Goal: Register for event/course

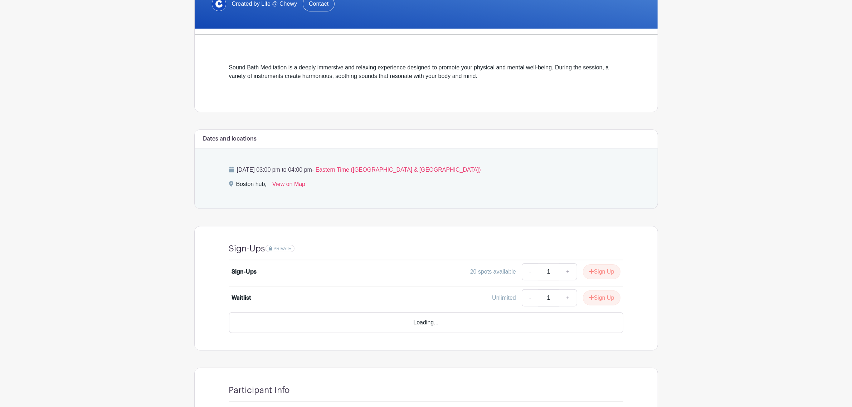
scroll to position [179, 0]
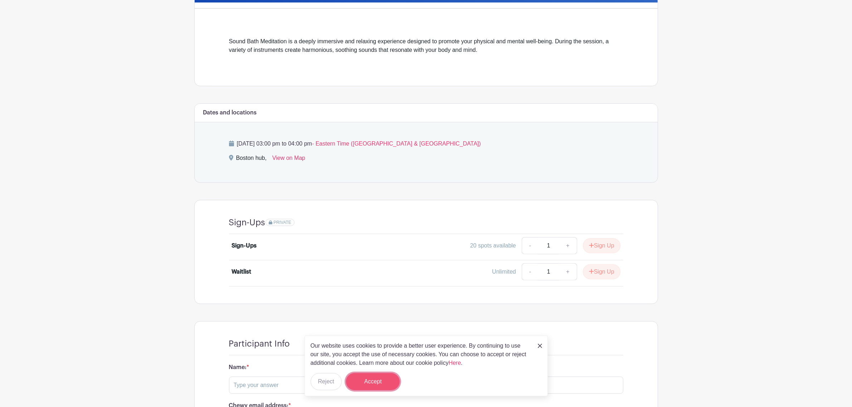
click at [371, 385] on button "Accept" at bounding box center [373, 381] width 54 height 17
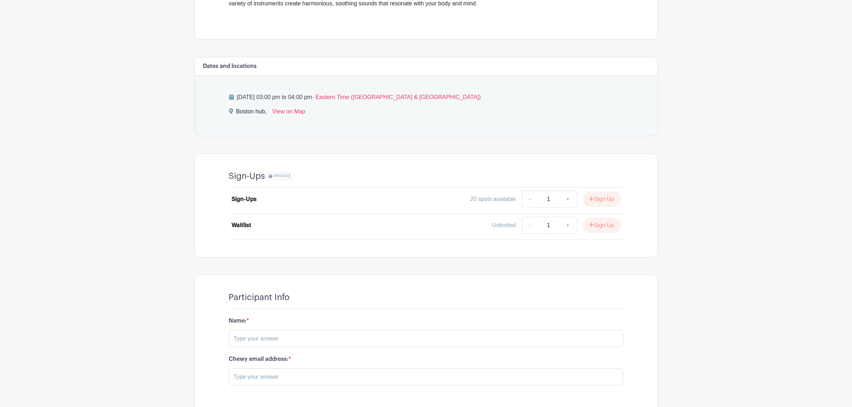
scroll to position [276, 0]
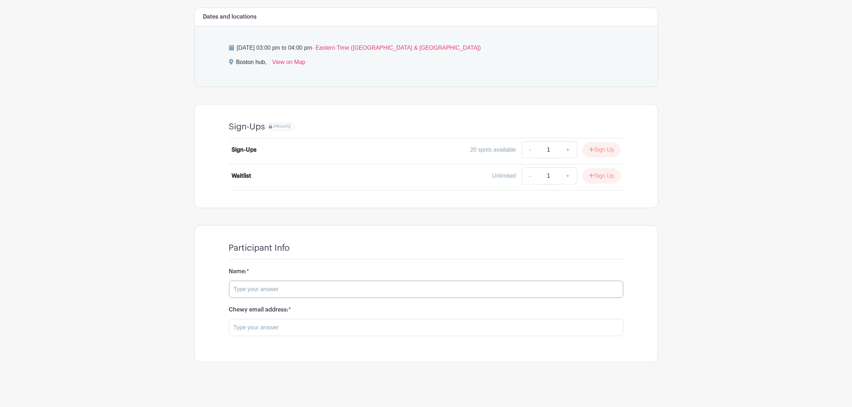
click at [295, 294] on input "text" at bounding box center [426, 289] width 395 height 17
click at [292, 330] on input "text" at bounding box center [426, 327] width 395 height 17
click at [262, 295] on input "text" at bounding box center [426, 289] width 395 height 17
click at [583, 147] on button "Sign Up" at bounding box center [602, 149] width 38 height 15
click at [610, 390] on link "Review & Confirm Signups" at bounding box center [616, 388] width 83 height 17
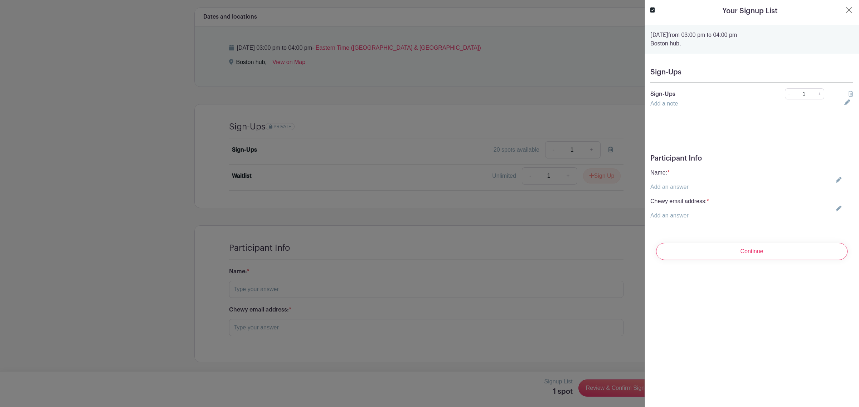
click at [682, 184] on p "Add an answer" at bounding box center [670, 187] width 38 height 9
click at [680, 198] on p "Chewy email address: *" at bounding box center [680, 201] width 59 height 9
click at [836, 179] on icon at bounding box center [839, 180] width 6 height 6
click at [836, 219] on icon at bounding box center [839, 217] width 6 height 6
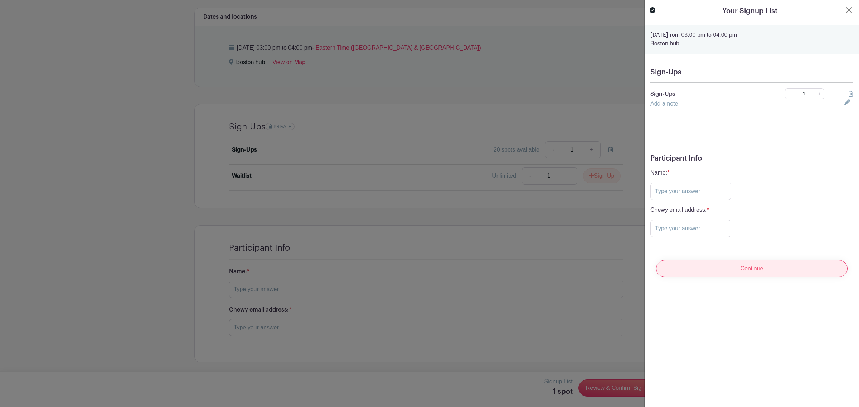
click at [755, 274] on input "Continue" at bounding box center [752, 268] width 192 height 17
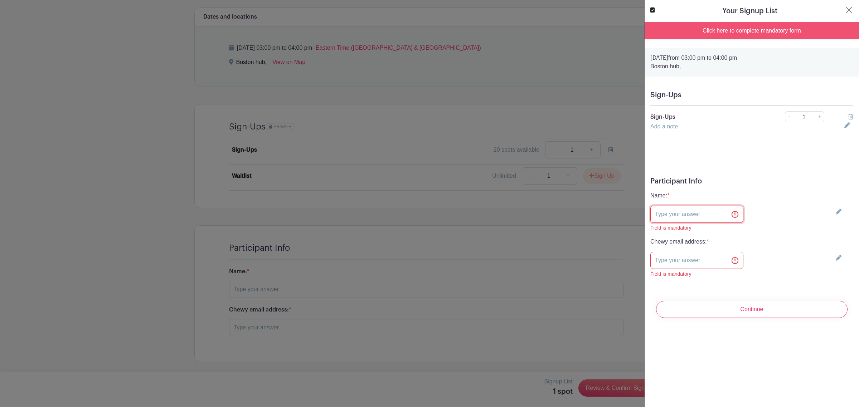
click at [697, 216] on input "text" at bounding box center [697, 214] width 93 height 17
type input "[PERSON_NAME]"
type input "[EMAIL_ADDRESS][DOMAIN_NAME]"
click at [730, 311] on input "Continue" at bounding box center [752, 309] width 192 height 17
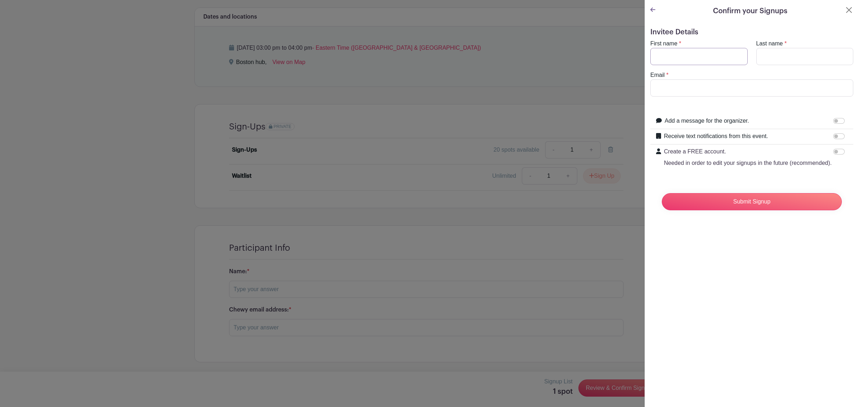
click at [709, 56] on input "First name" at bounding box center [699, 56] width 97 height 17
click at [677, 91] on input "Email" at bounding box center [752, 87] width 203 height 17
click at [651, 11] on icon at bounding box center [653, 10] width 5 height 6
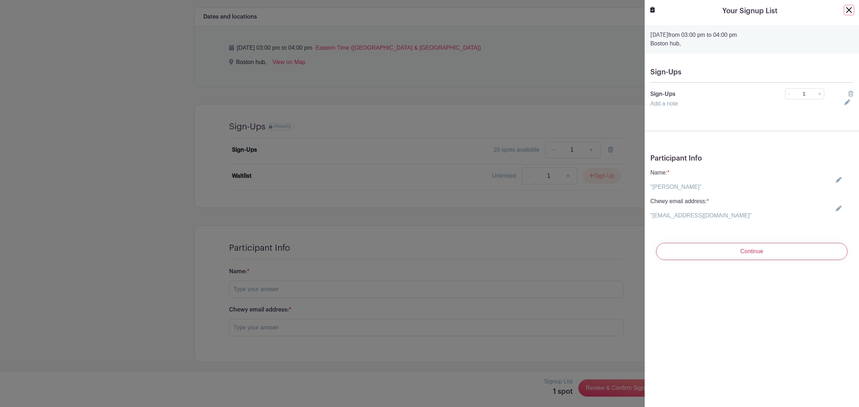
click at [845, 6] on button "Close" at bounding box center [849, 10] width 9 height 9
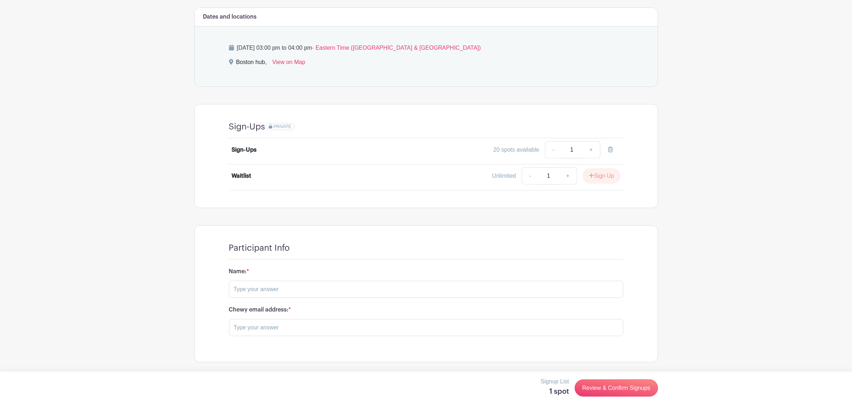
drag, startPoint x: 296, startPoint y: 247, endPoint x: 211, endPoint y: 244, distance: 85.3
click at [211, 244] on turbo-frame "Participant Info Name: * Chewy email address: * Save Responses" at bounding box center [426, 294] width 463 height 136
copy h4 "Participant Info"
